Goal: Task Accomplishment & Management: Complete application form

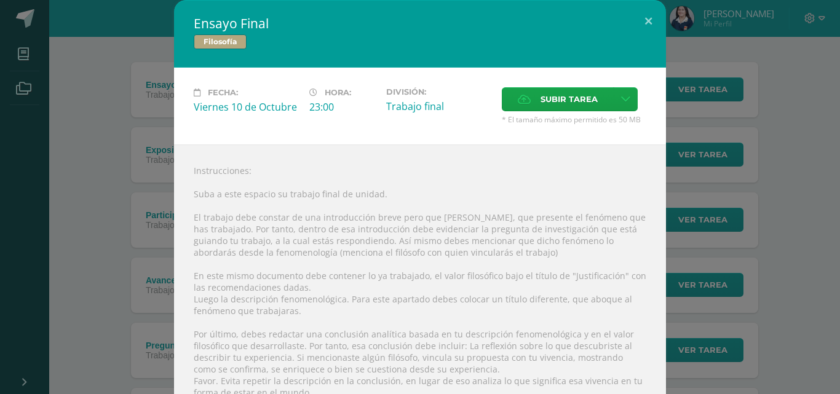
scroll to position [139, 0]
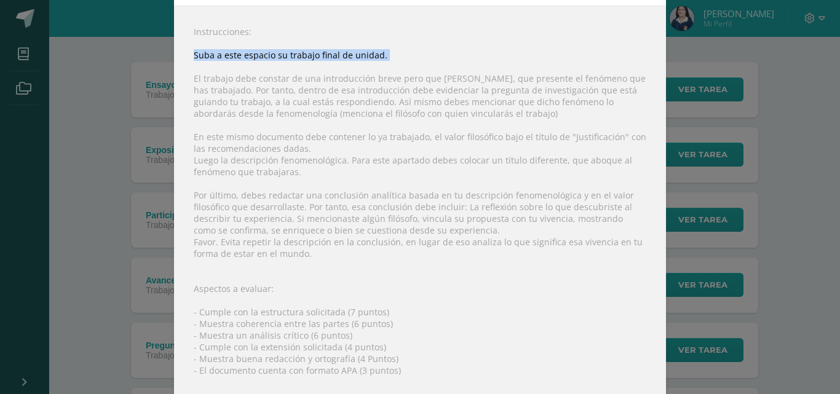
drag, startPoint x: 189, startPoint y: 55, endPoint x: 296, endPoint y: 71, distance: 108.1
click at [291, 71] on div "Instrucciones: Suba a este espacio su trabajo final de unidad. El trabajo debe …" at bounding box center [420, 237] width 492 height 463
click at [296, 71] on div "Instrucciones: Suba a este espacio su trabajo final de unidad. El trabajo debe …" at bounding box center [420, 237] width 492 height 463
drag, startPoint x: 184, startPoint y: 79, endPoint x: 402, endPoint y: 90, distance: 218.5
click at [402, 90] on div "Instrucciones: Suba a este espacio su trabajo final de unidad. El trabajo debe …" at bounding box center [420, 237] width 492 height 463
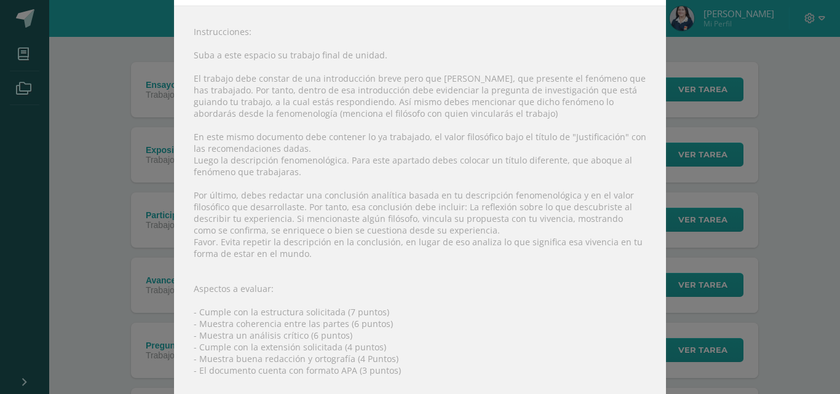
click at [278, 210] on div "Instrucciones: Suba a este espacio su trabajo final de unidad. El trabajo debe …" at bounding box center [420, 237] width 492 height 463
click at [467, 36] on div "Instrucciones: Suba a este espacio su trabajo final de unidad. El trabajo debe …" at bounding box center [420, 237] width 492 height 463
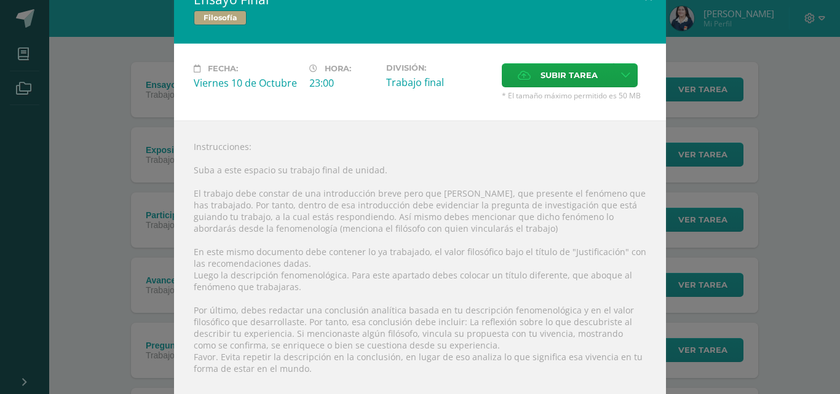
scroll to position [0, 0]
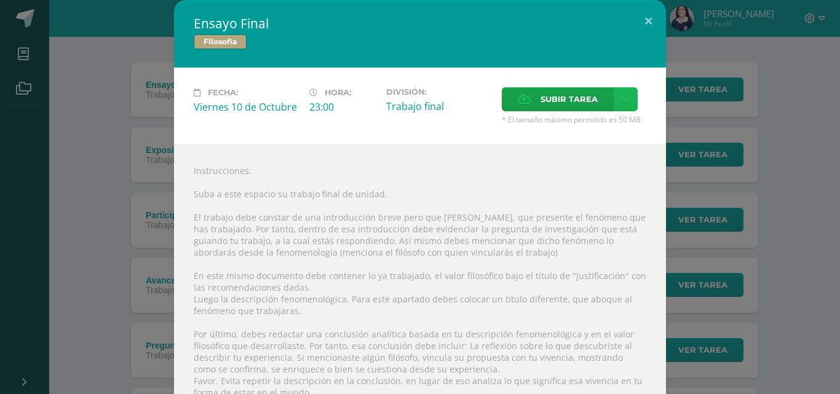
click at [618, 92] on link at bounding box center [625, 99] width 24 height 24
click at [590, 128] on span "Subir enlace" at bounding box center [568, 126] width 52 height 12
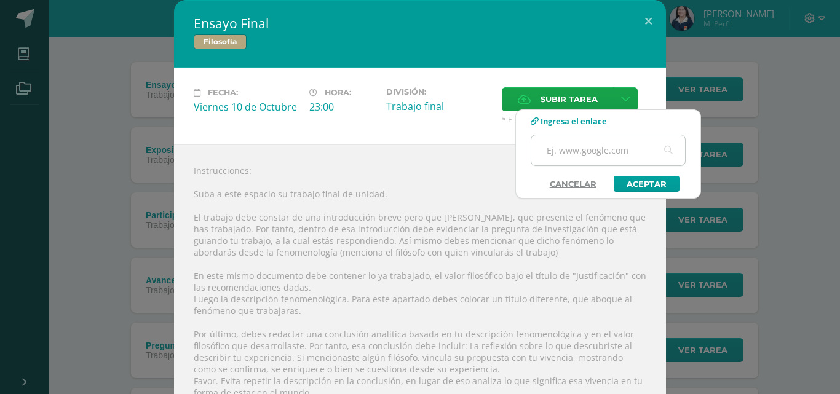
click at [574, 156] on input "text" at bounding box center [608, 150] width 154 height 30
click at [581, 154] on input "text" at bounding box center [608, 150] width 154 height 30
click at [581, 158] on input "text" at bounding box center [608, 150] width 154 height 30
click at [580, 149] on input "text" at bounding box center [608, 150] width 154 height 30
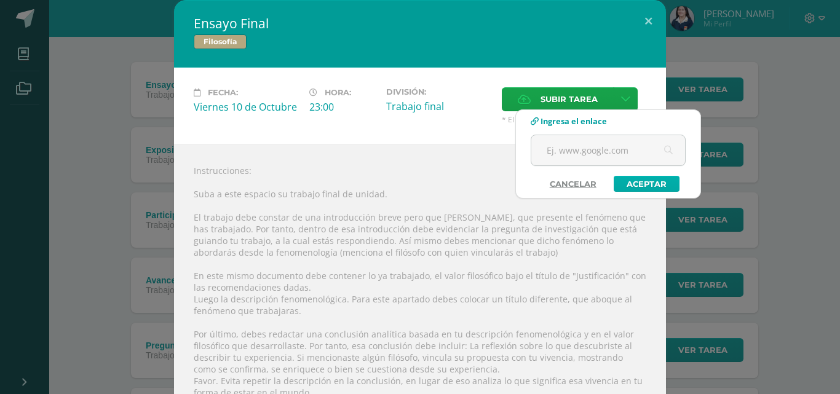
click at [628, 183] on link "Aceptar" at bounding box center [646, 184] width 66 height 16
click at [572, 185] on link "Cancelar" at bounding box center [572, 184] width 71 height 16
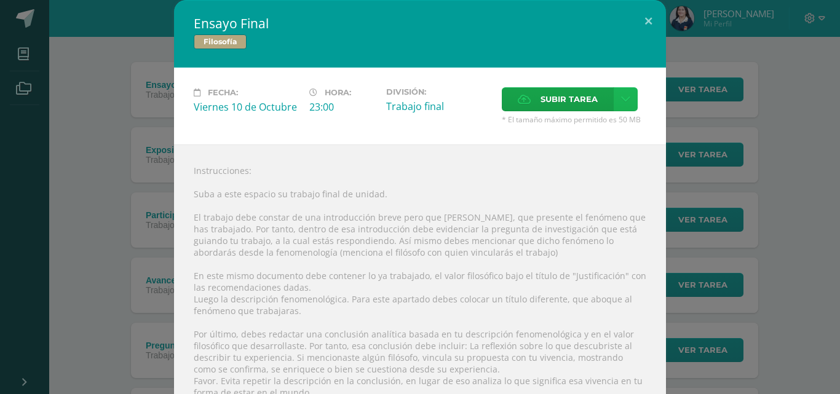
click at [621, 101] on icon at bounding box center [625, 99] width 9 height 10
click at [583, 124] on span "Subir enlace" at bounding box center [568, 126] width 52 height 12
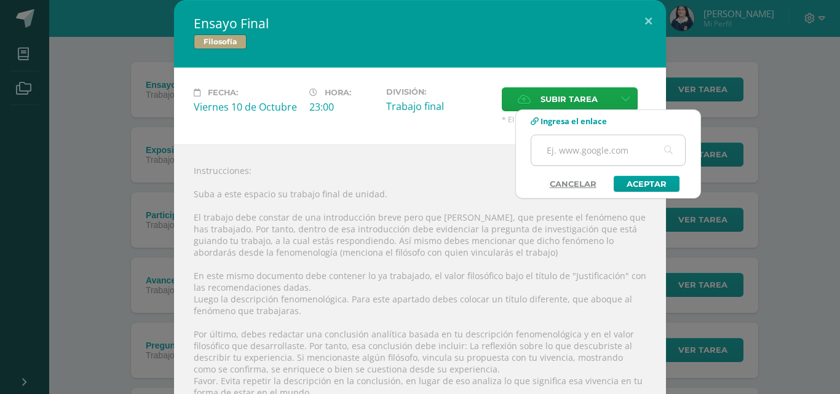
click at [583, 152] on input "text" at bounding box center [608, 150] width 154 height 30
click at [648, 26] on button at bounding box center [648, 21] width 35 height 42
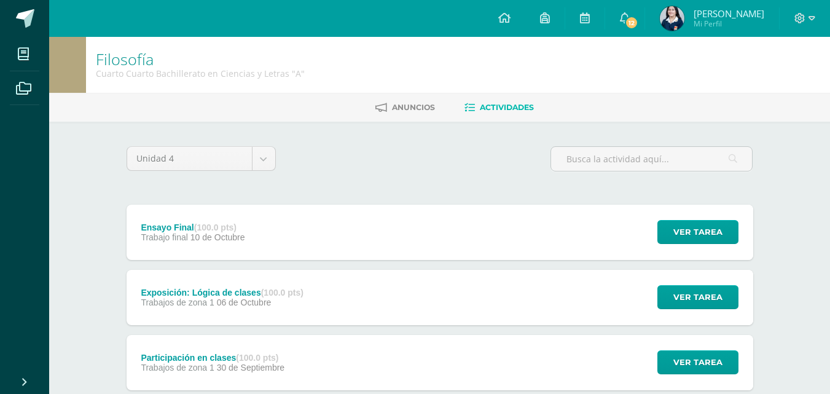
click at [238, 232] on span "10 de Octubre" at bounding box center [218, 237] width 55 height 10
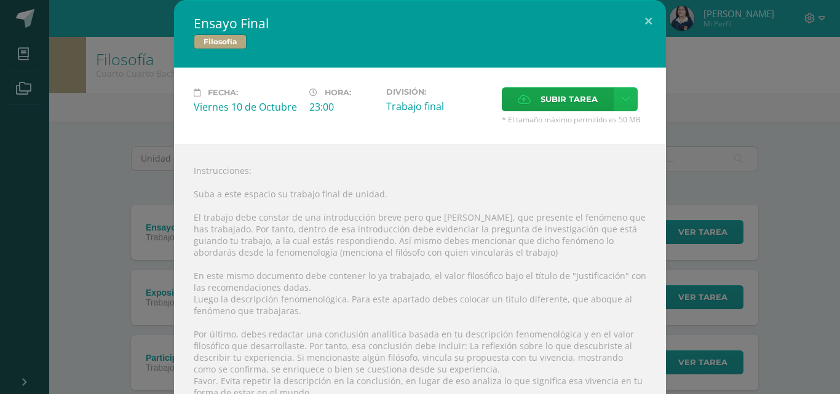
click at [615, 97] on link at bounding box center [625, 99] width 24 height 24
click at [606, 133] on link "Subir enlace" at bounding box center [577, 125] width 123 height 19
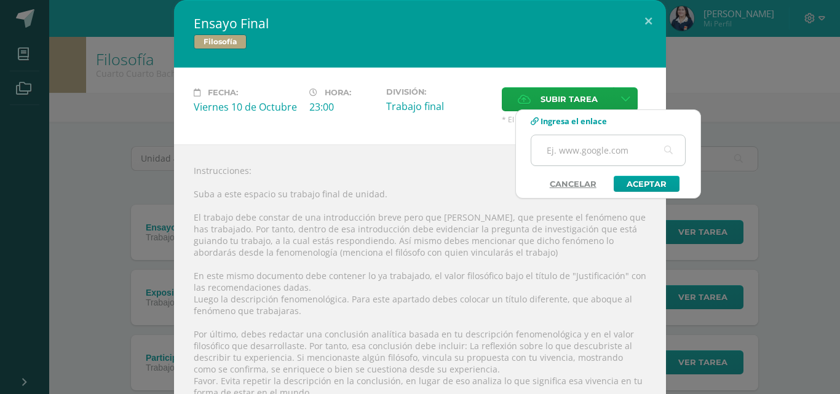
click at [625, 152] on input "text" at bounding box center [608, 150] width 154 height 30
click at [605, 152] on input "text" at bounding box center [608, 150] width 154 height 30
type input "https://cronopios-my.sharepoint.com/:w:/g/personal/2019230_colegiobelga_edu_gt/…"
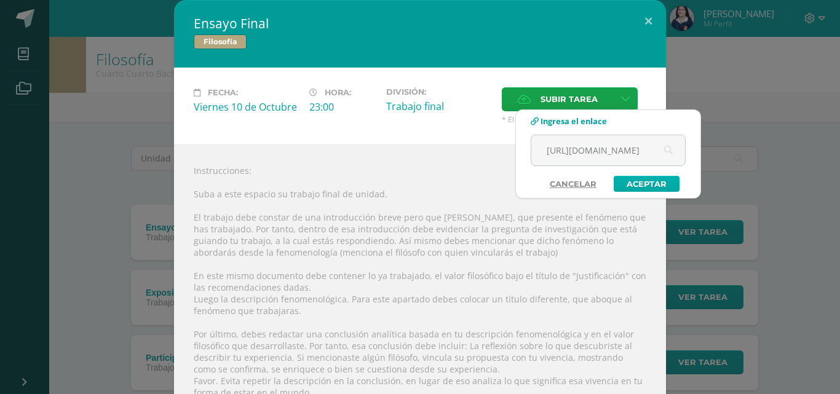
click at [657, 189] on link "Aceptar" at bounding box center [646, 184] width 66 height 16
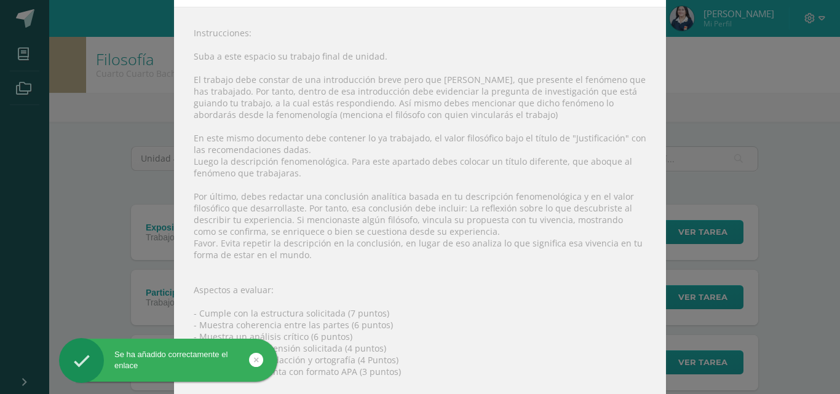
scroll to position [136, 0]
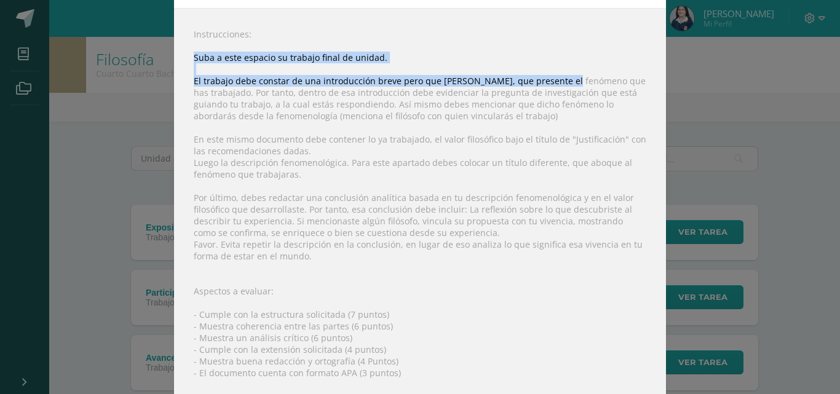
drag, startPoint x: 189, startPoint y: 61, endPoint x: 557, endPoint y: 83, distance: 368.9
click at [557, 83] on div "Instrucciones: Suba a este espacio su trabajo final de unidad. El trabajo debe …" at bounding box center [420, 235] width 492 height 454
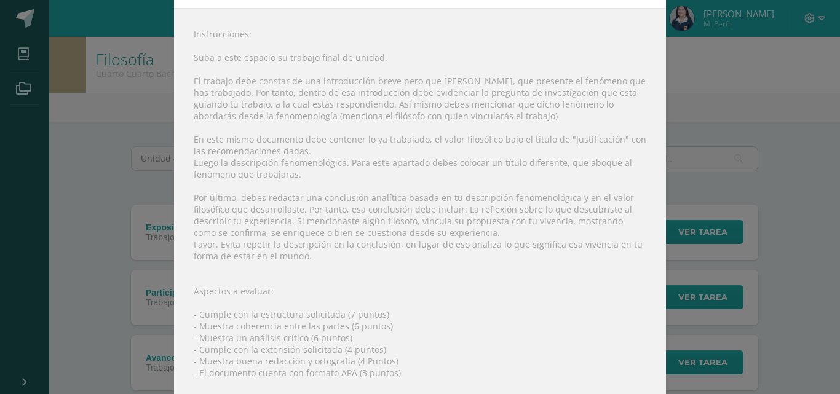
click at [554, 92] on div "Instrucciones: Suba a este espacio su trabajo final de unidad. El trabajo debe …" at bounding box center [420, 235] width 492 height 454
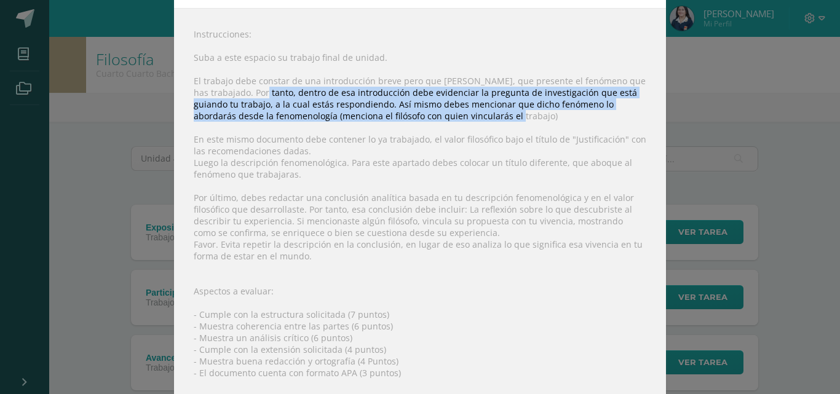
drag, startPoint x: 232, startPoint y: 93, endPoint x: 596, endPoint y: 115, distance: 363.9
click at [596, 115] on div "Instrucciones: Suba a este espacio su trabajo final de unidad. El trabajo debe …" at bounding box center [420, 235] width 492 height 454
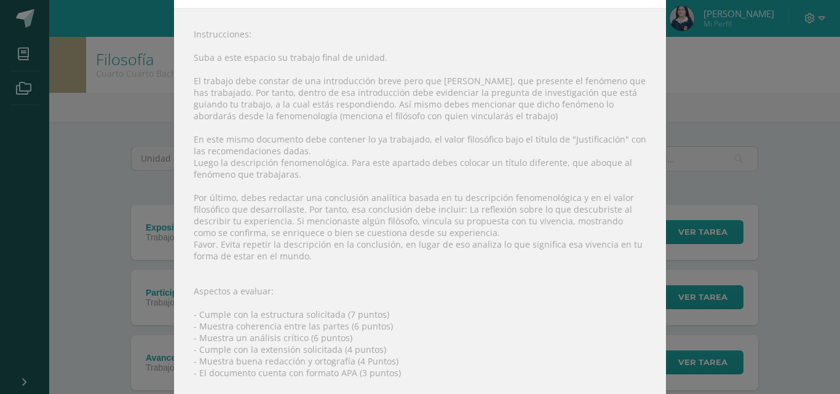
click at [241, 141] on div "Instrucciones: Suba a este espacio su trabajo final de unidad. El trabajo debe …" at bounding box center [420, 235] width 492 height 454
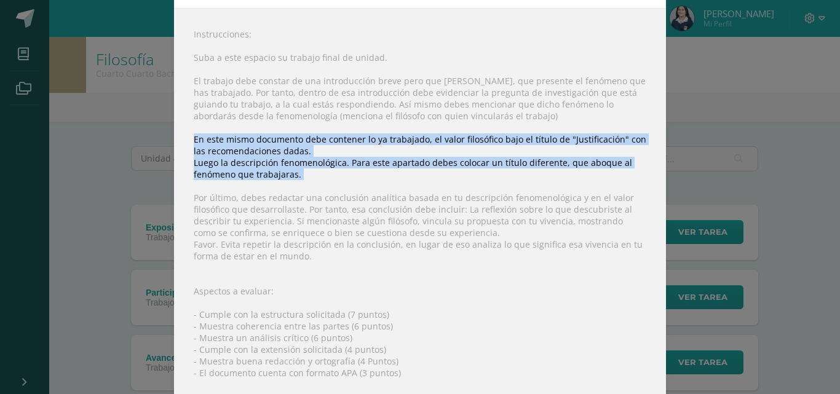
drag, startPoint x: 173, startPoint y: 140, endPoint x: 329, endPoint y: 183, distance: 162.7
click at [329, 183] on div "Instrucciones: Suba a este espacio su trabajo final de unidad. El trabajo debe …" at bounding box center [420, 235] width 492 height 454
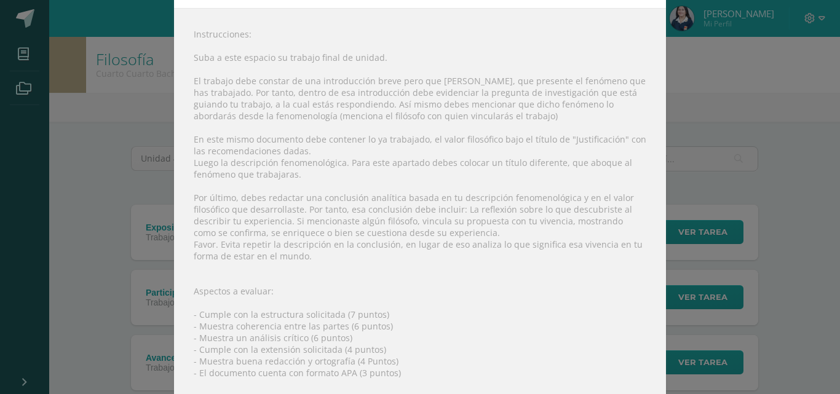
click at [192, 195] on div "Instrucciones: Suba a este espacio su trabajo final de unidad. El trabajo debe …" at bounding box center [420, 235] width 492 height 454
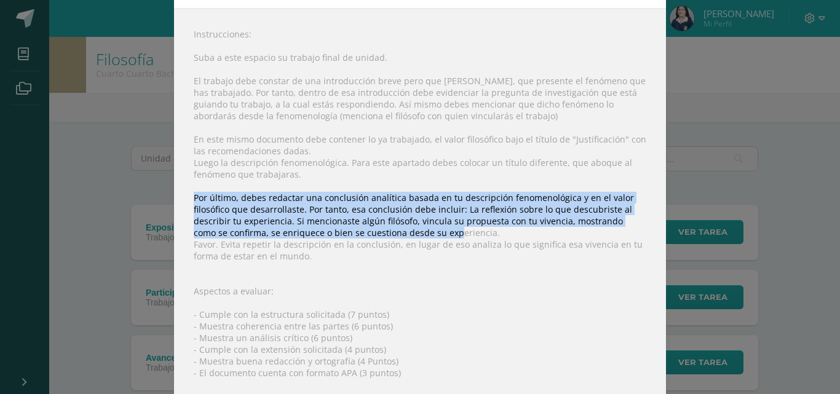
drag, startPoint x: 181, startPoint y: 198, endPoint x: 416, endPoint y: 237, distance: 238.0
click at [416, 237] on div "Instrucciones: Suba a este espacio su trabajo final de unidad. El trabajo debe …" at bounding box center [420, 235] width 492 height 454
click at [220, 224] on div "Instrucciones: Suba a este espacio su trabajo final de unidad. El trabajo debe …" at bounding box center [420, 235] width 492 height 454
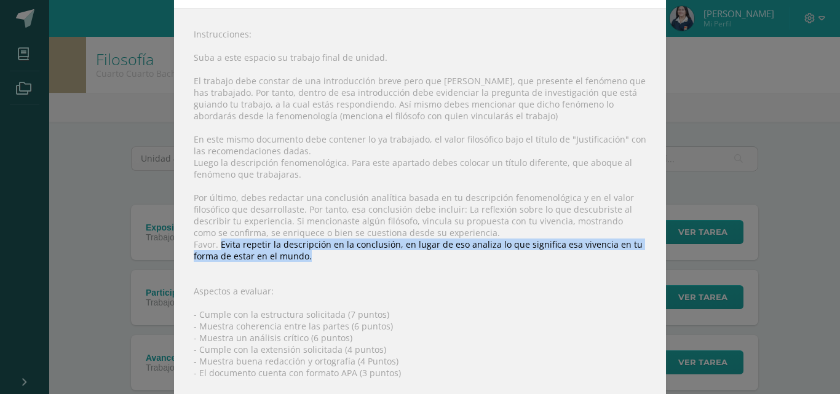
drag, startPoint x: 216, startPoint y: 246, endPoint x: 313, endPoint y: 261, distance: 98.8
click at [313, 261] on div "Instrucciones: Suba a este espacio su trabajo final de unidad. El trabajo debe …" at bounding box center [420, 235] width 492 height 454
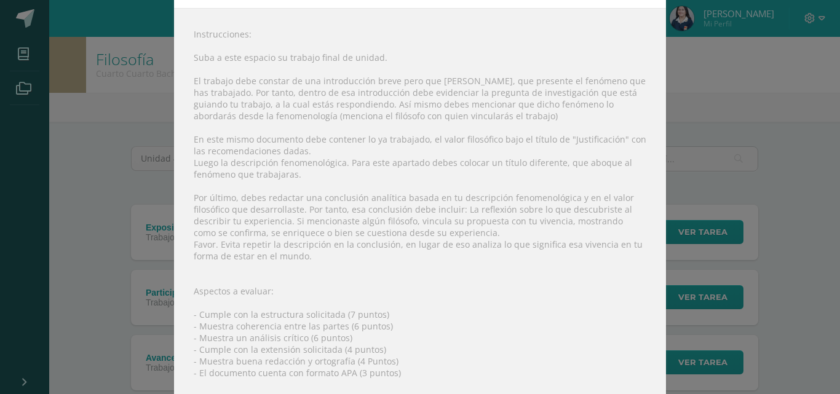
click at [313, 342] on div "Instrucciones: Suba a este espacio su trabajo final de unidad. El trabajo debe …" at bounding box center [420, 235] width 492 height 454
